Goal: Navigation & Orientation: Find specific page/section

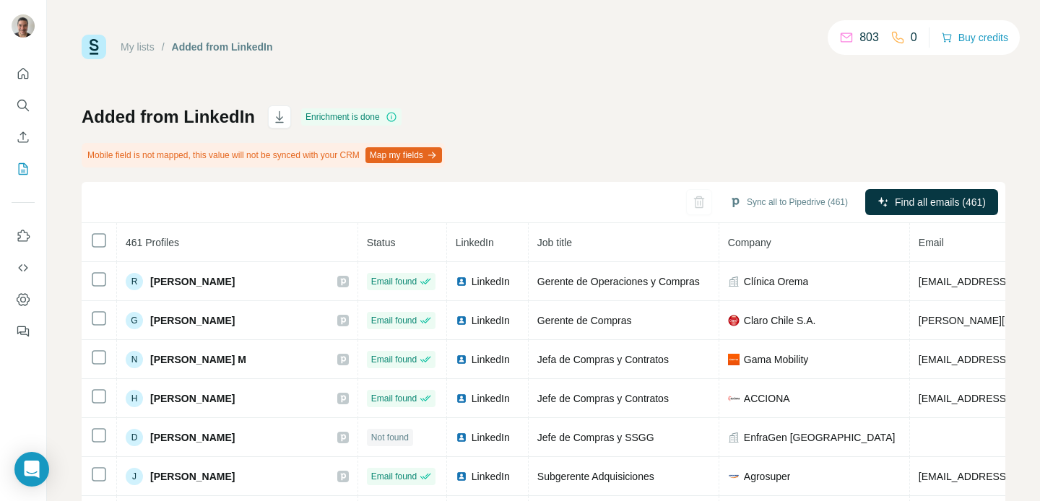
scroll to position [48, 0]
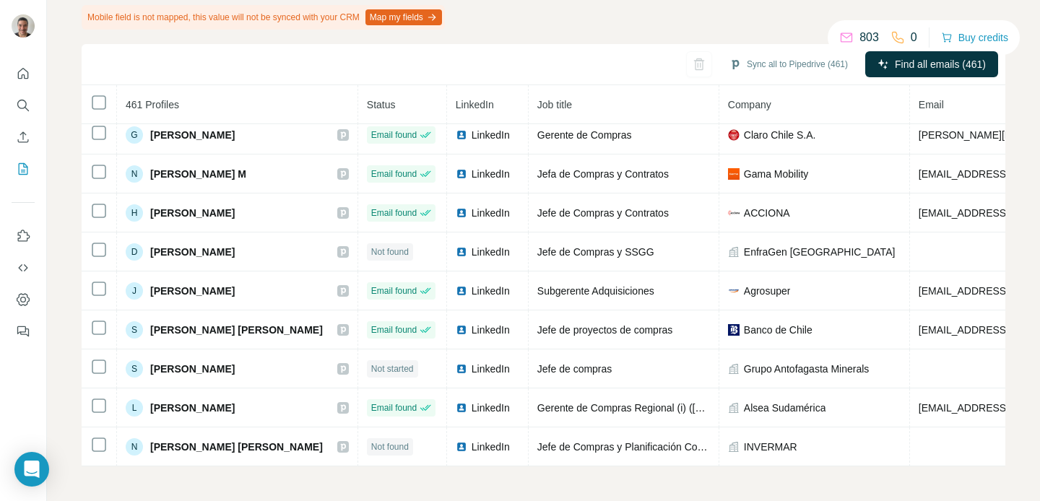
click at [584, 64] on div "Sync all to Pipedrive (461) Find all emails (461)" at bounding box center [544, 64] width 924 height 41
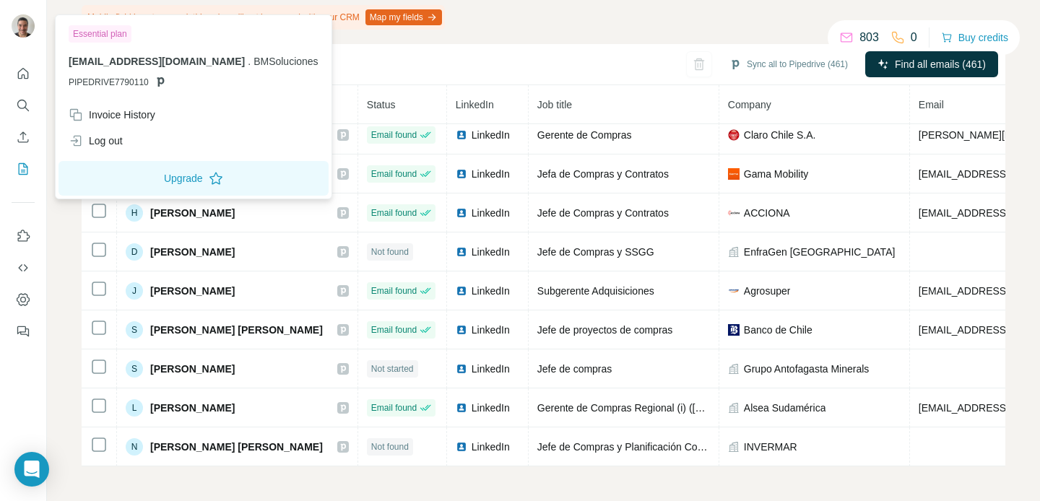
click at [23, 22] on img at bounding box center [23, 25] width 23 height 23
click at [137, 141] on div "Log out" at bounding box center [193, 141] width 267 height 26
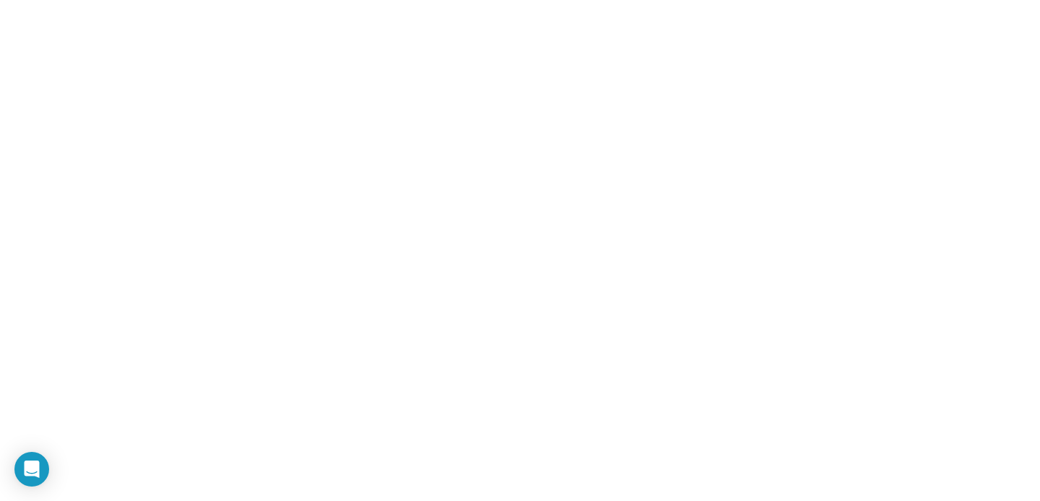
click at [116, 0] on html at bounding box center [520, 0] width 1040 height 0
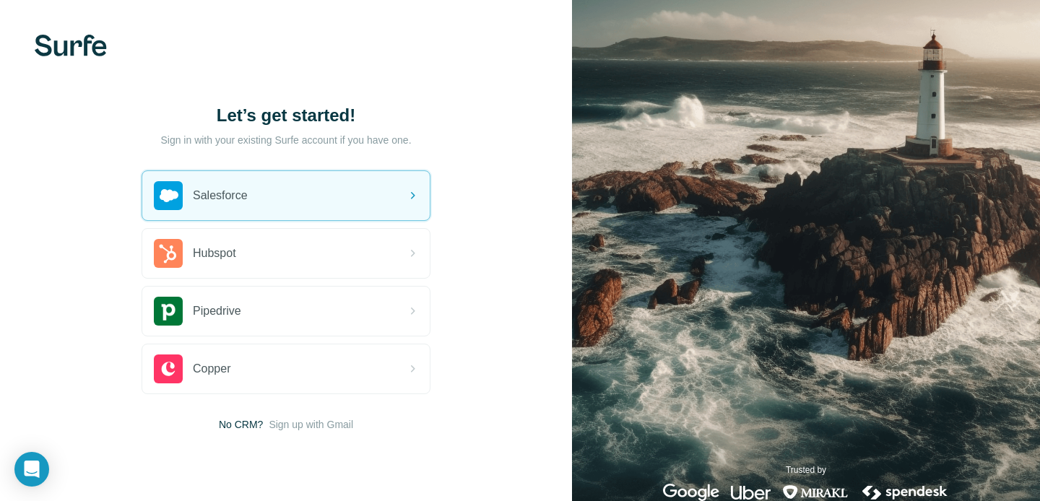
click at [81, 35] on img at bounding box center [71, 46] width 72 height 22
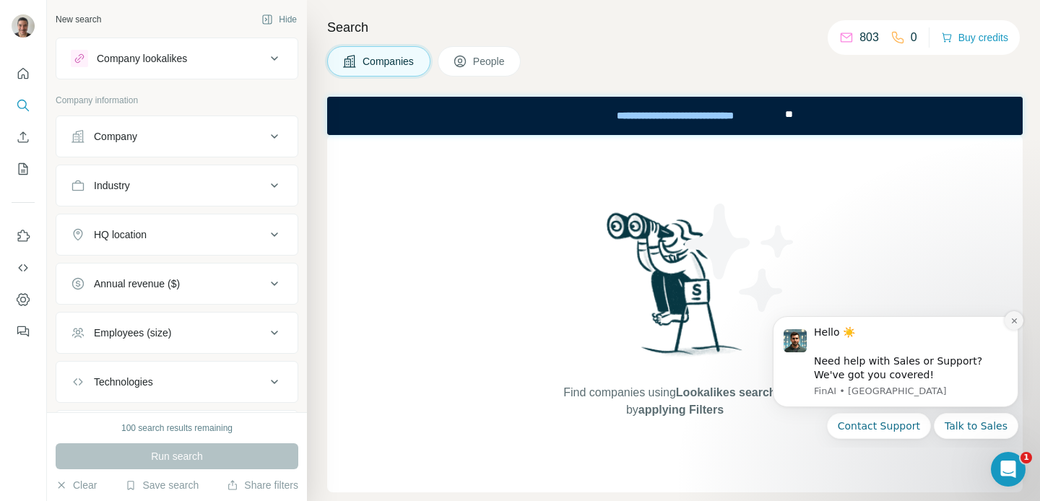
click at [1012, 321] on icon "Dismiss notification" at bounding box center [1015, 321] width 8 height 8
